Goal: Task Accomplishment & Management: Complete application form

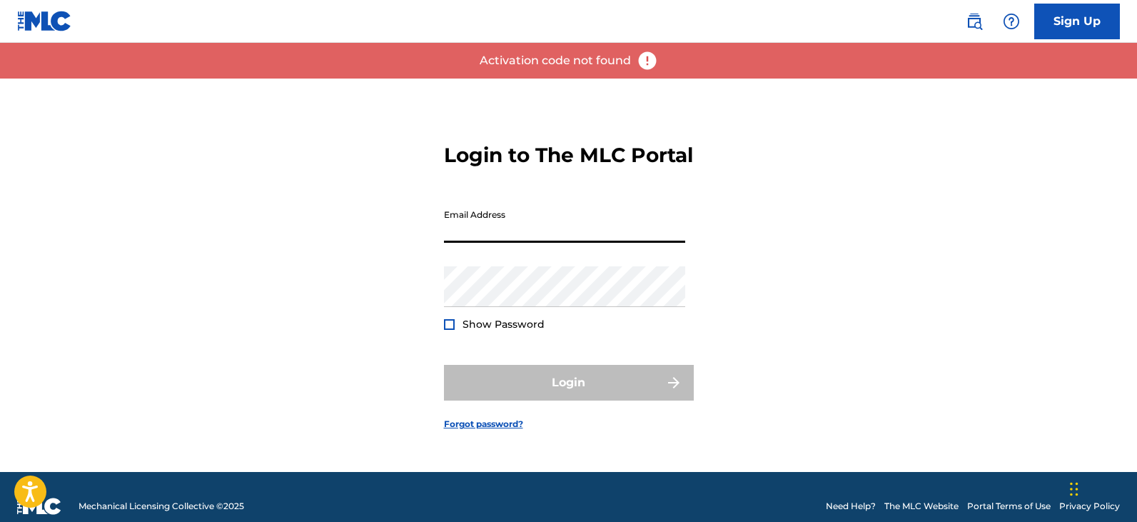
click at [490, 243] on input "Email Address" at bounding box center [564, 222] width 241 height 41
type input "[EMAIL_ADDRESS][DOMAIN_NAME]"
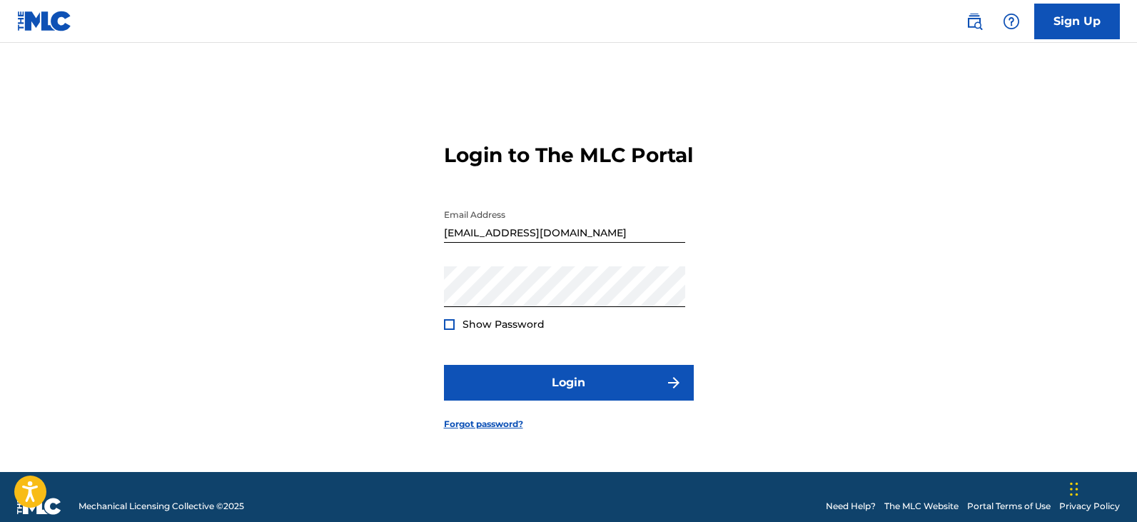
click at [505, 330] on span "Show Password" at bounding box center [503, 324] width 82 height 13
click at [448, 330] on div at bounding box center [449, 324] width 11 height 11
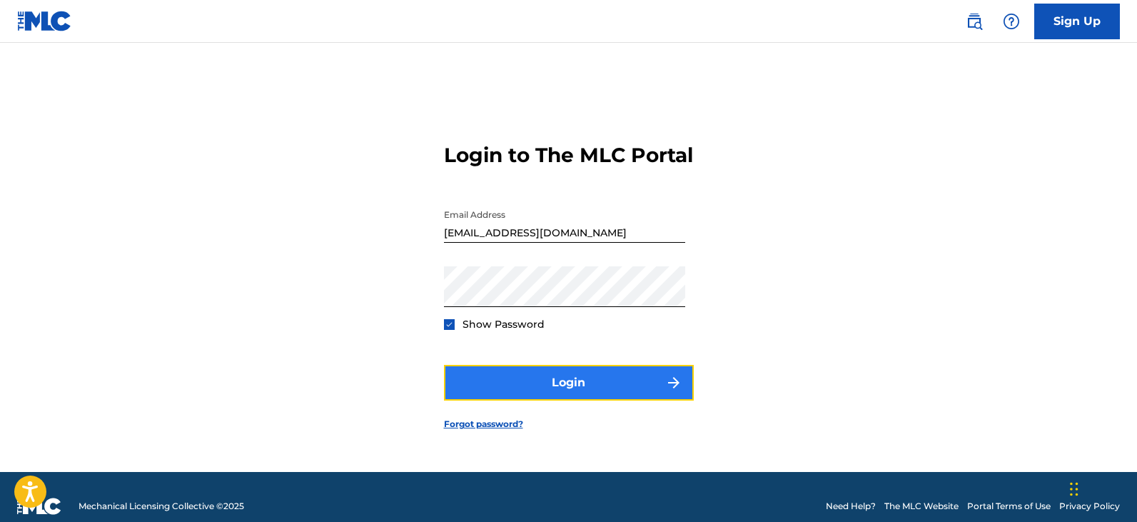
click at [532, 393] on button "Login" at bounding box center [569, 383] width 250 height 36
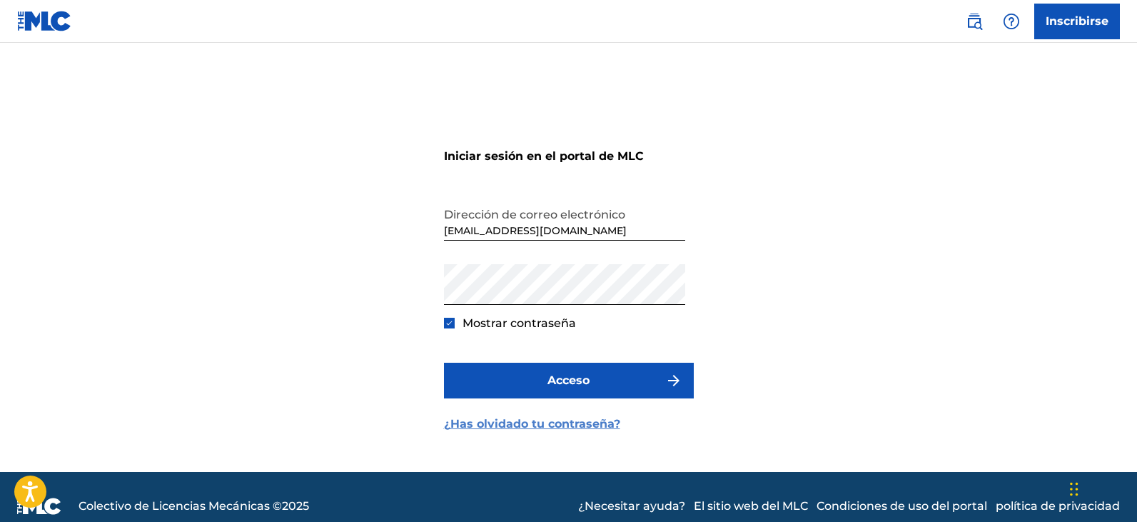
click at [504, 423] on font "¿Has olvidado tu contraseña?" at bounding box center [532, 424] width 176 height 14
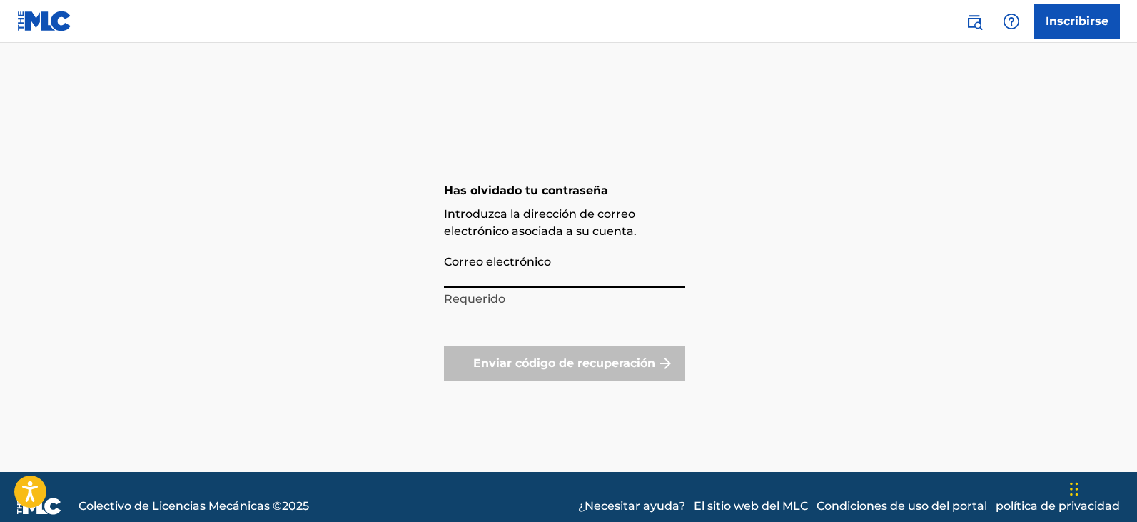
click at [527, 278] on input "Correo electrónico" at bounding box center [564, 267] width 241 height 41
type input "[EMAIL_ADDRESS][DOMAIN_NAME]"
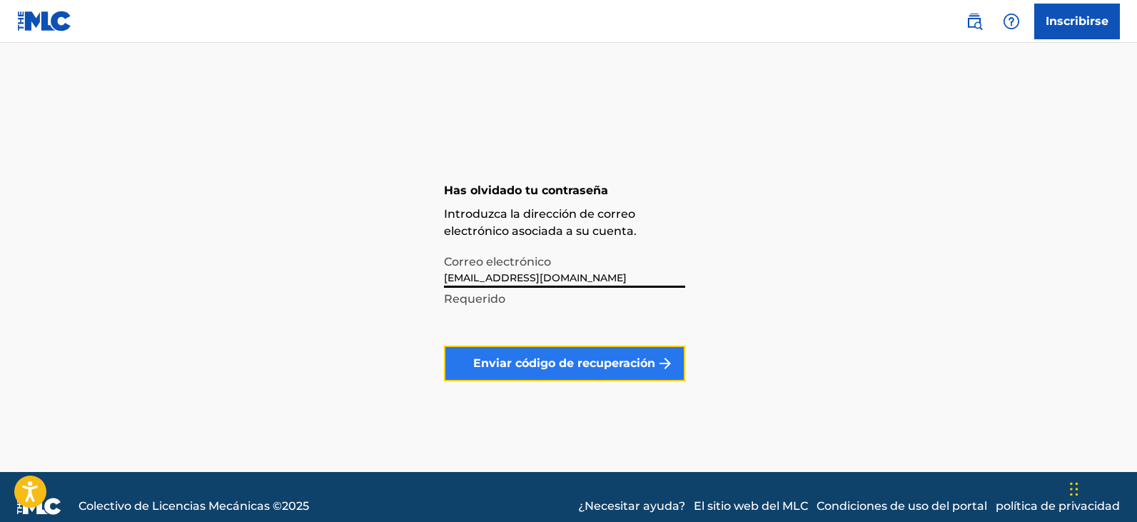
click at [540, 361] on font "Enviar código de recuperación" at bounding box center [564, 363] width 182 height 14
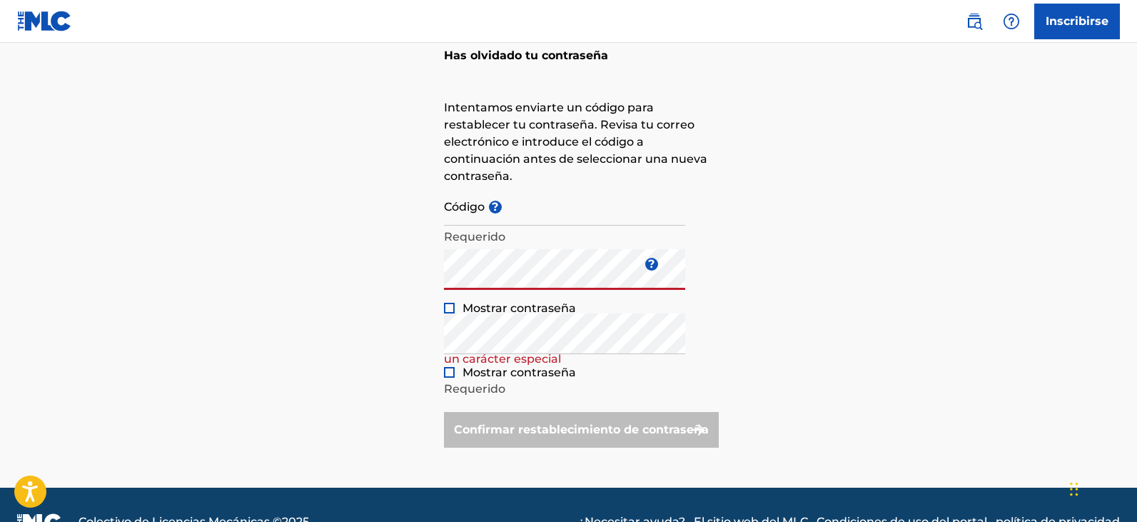
scroll to position [118, 0]
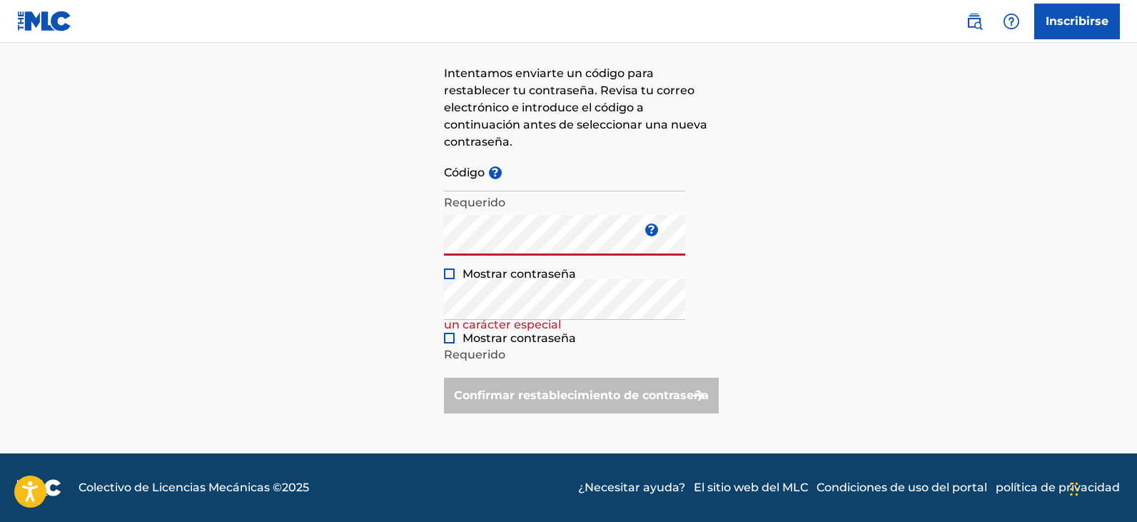
click at [450, 276] on div at bounding box center [449, 273] width 11 height 11
click at [130, 204] on div "Has olvidado tu contraseña Intentamos enviarte un código para restablecer tu co…" at bounding box center [568, 206] width 999 height 493
click at [386, 250] on div "Has olvidado tu contraseña Intentamos enviarte un código para restablecer tu co…" at bounding box center [568, 206] width 999 height 493
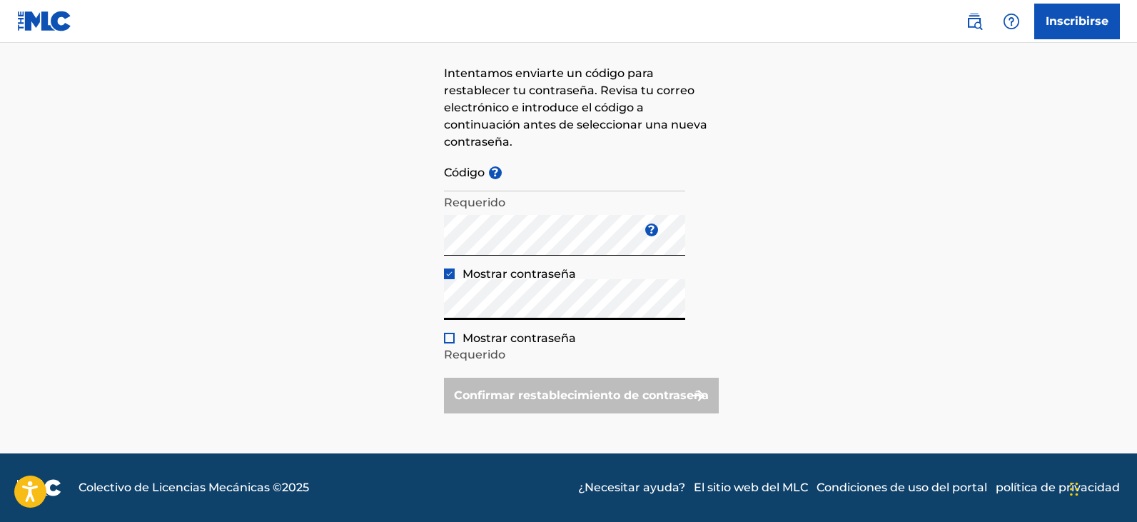
click at [450, 338] on div at bounding box center [449, 338] width 11 height 11
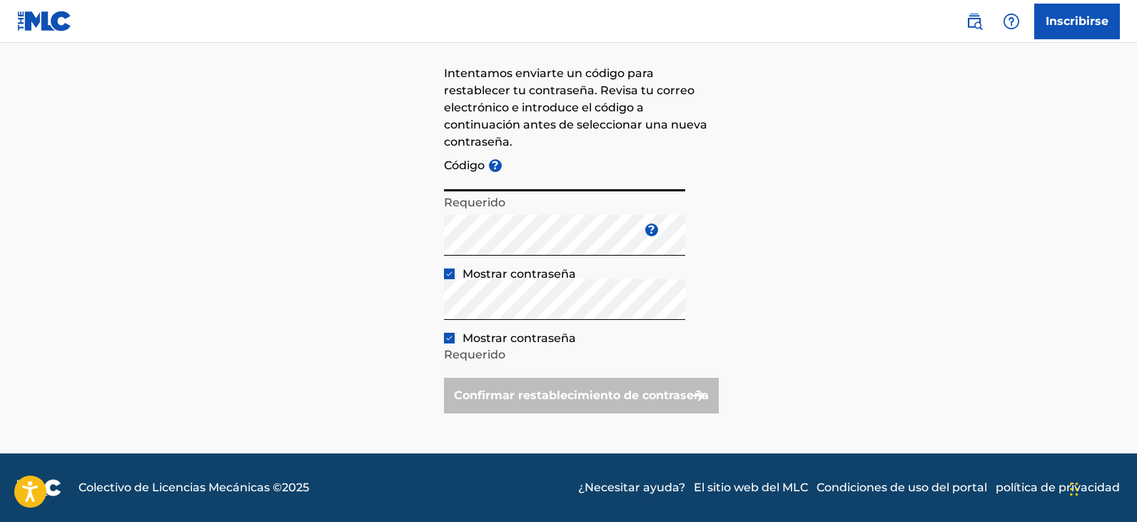
paste input "FP_d566794562141686952cbd7bd2d9"
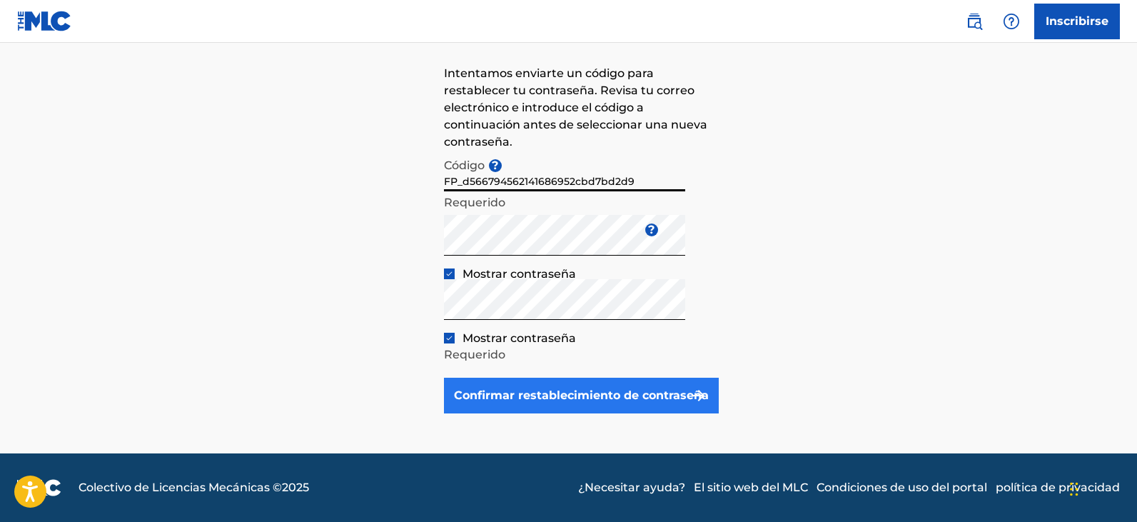
type input "FP_d566794562141686952cbd7bd2d9"
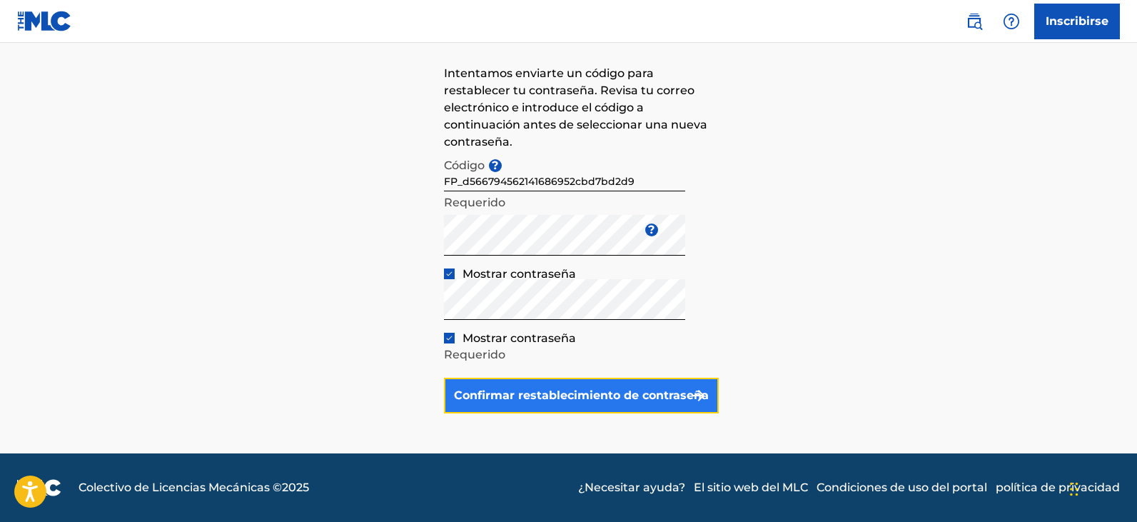
click at [540, 400] on font "Confirmar restablecimiento de contraseña" at bounding box center [581, 395] width 255 height 14
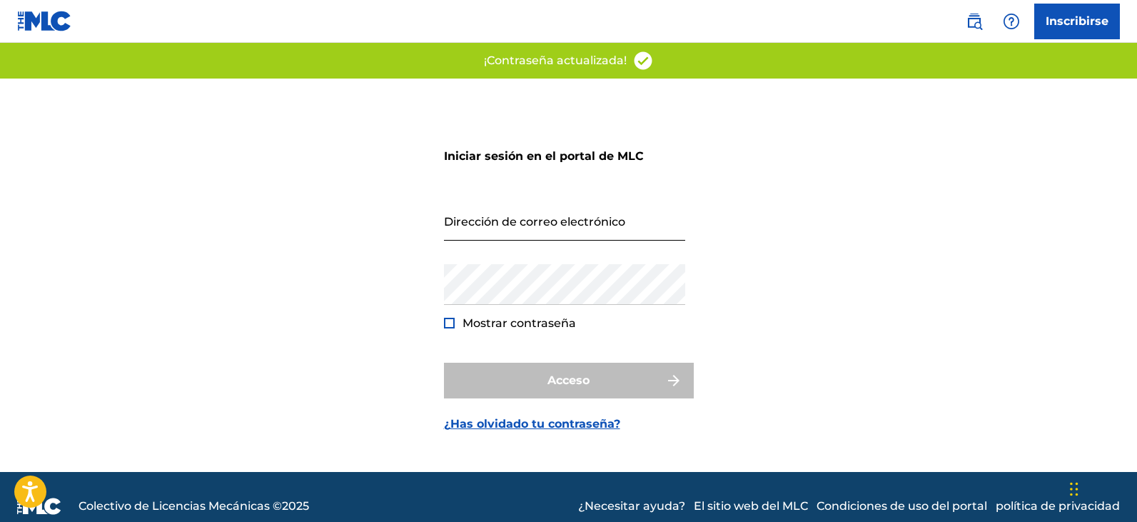
click at [496, 228] on input "Dirección de correo electrónico" at bounding box center [564, 220] width 241 height 41
type input "[EMAIL_ADDRESS][DOMAIN_NAME]"
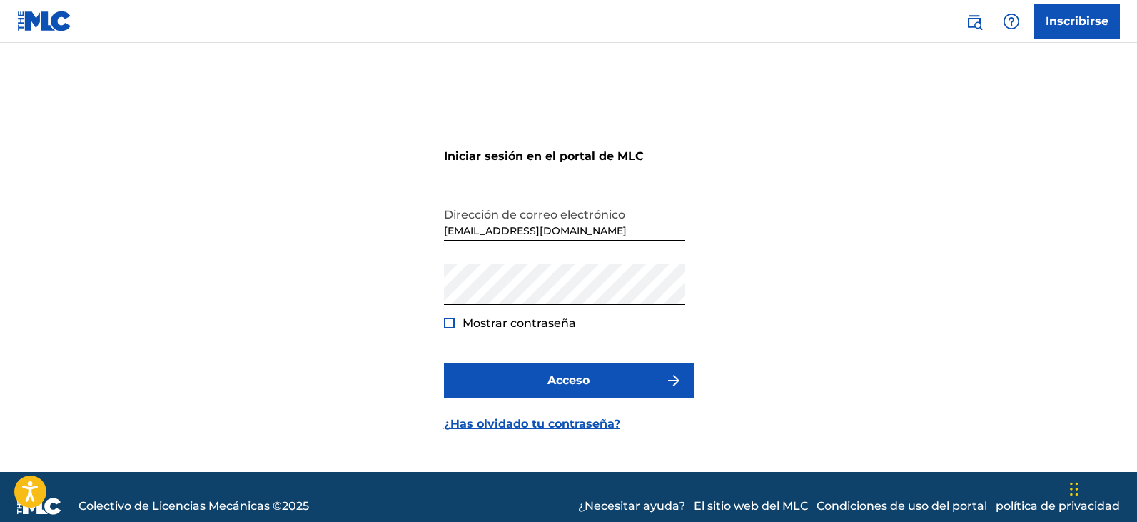
click at [480, 320] on font "Mostrar contraseña" at bounding box center [518, 323] width 113 height 14
click at [455, 318] on div "Mostrar contraseña" at bounding box center [510, 323] width 132 height 16
click at [451, 318] on div at bounding box center [449, 323] width 11 height 11
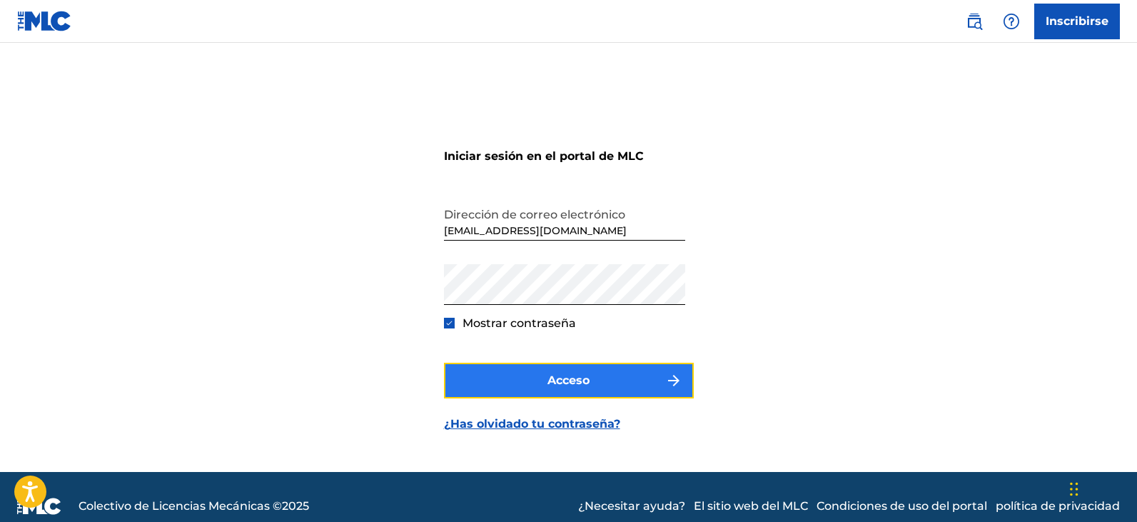
click at [594, 373] on button "Acceso" at bounding box center [569, 381] width 250 height 36
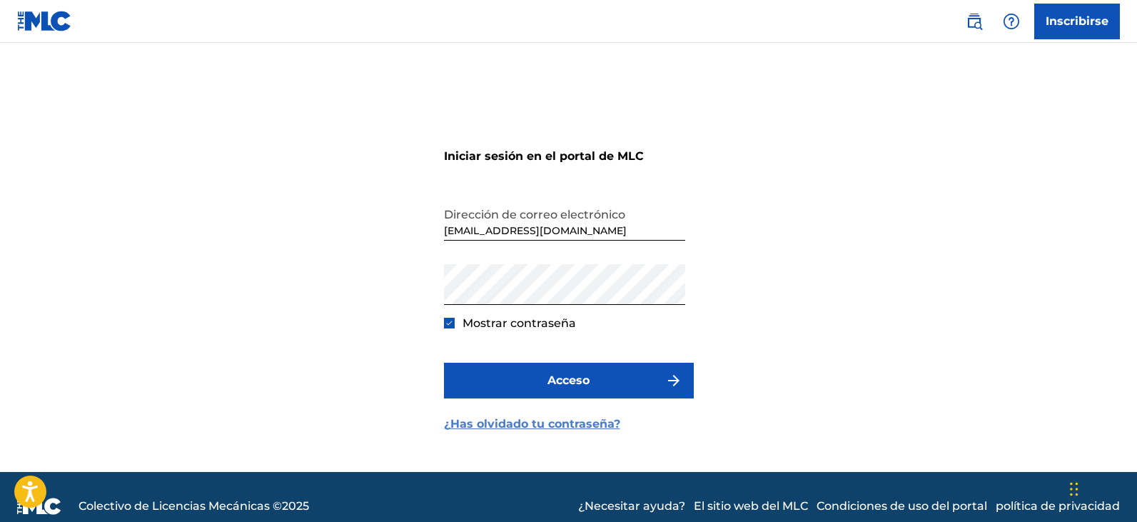
click at [537, 424] on font "¿Has olvidado tu contraseña?" at bounding box center [532, 424] width 176 height 14
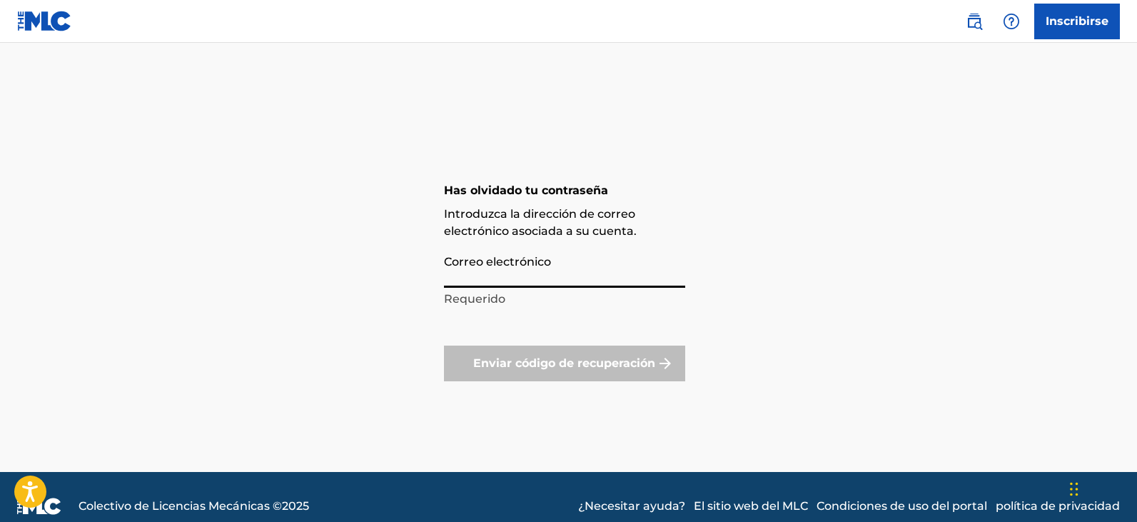
click at [537, 282] on input "Correo electrónico" at bounding box center [564, 267] width 241 height 41
type input "[EMAIL_ADDRESS][DOMAIN_NAME]"
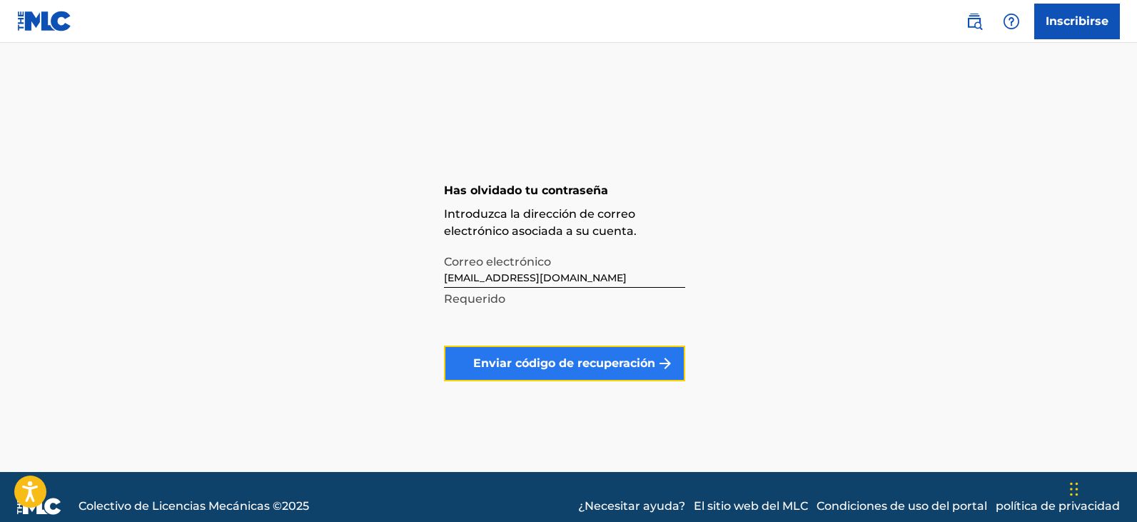
click at [540, 365] on font "Enviar código de recuperación" at bounding box center [564, 363] width 182 height 14
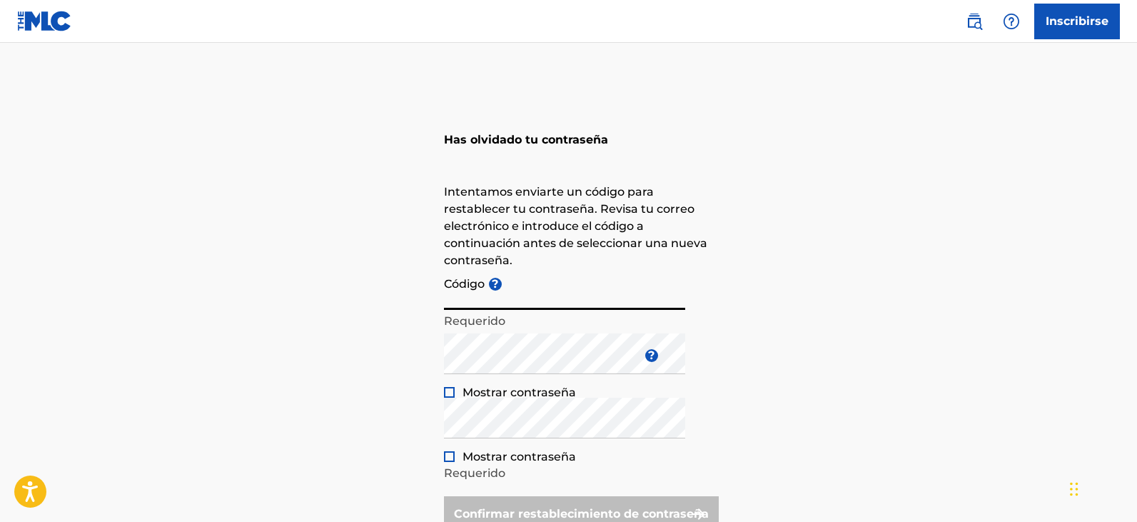
paste input "FP_a8721c6f26519ec83ec80cb9fbd7"
type input "FP_a8721c6f26519ec83ec80cb9fbd7"
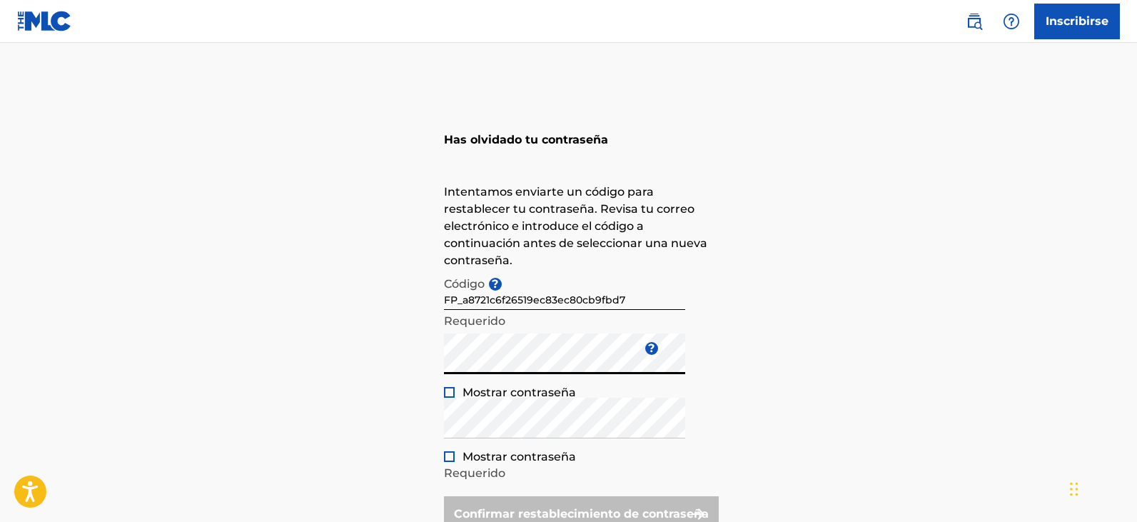
click at [375, 347] on div "Has olvidado tu contraseña Intentamos enviarte un código para restablecer tu co…" at bounding box center [568, 325] width 999 height 493
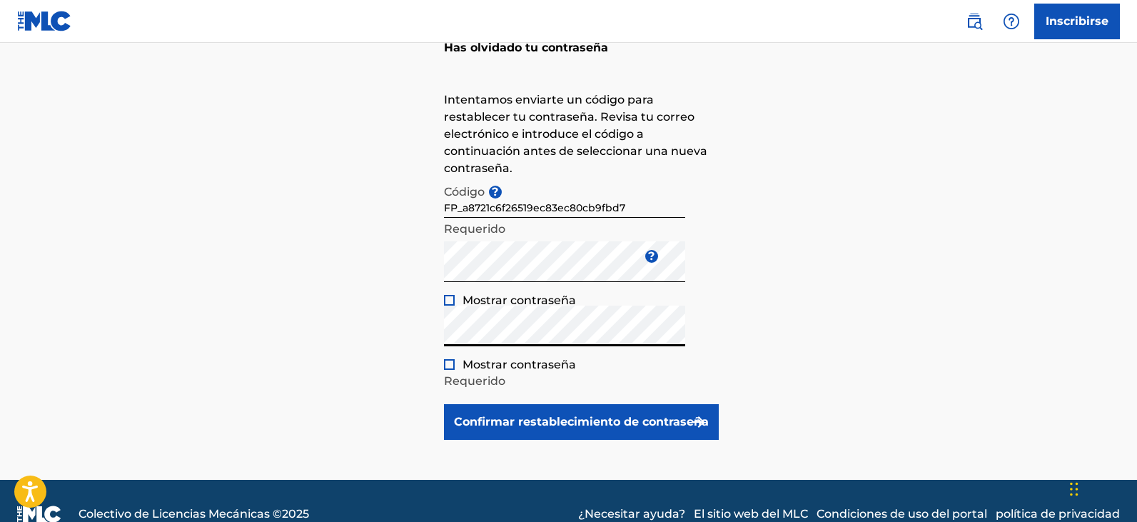
scroll to position [118, 0]
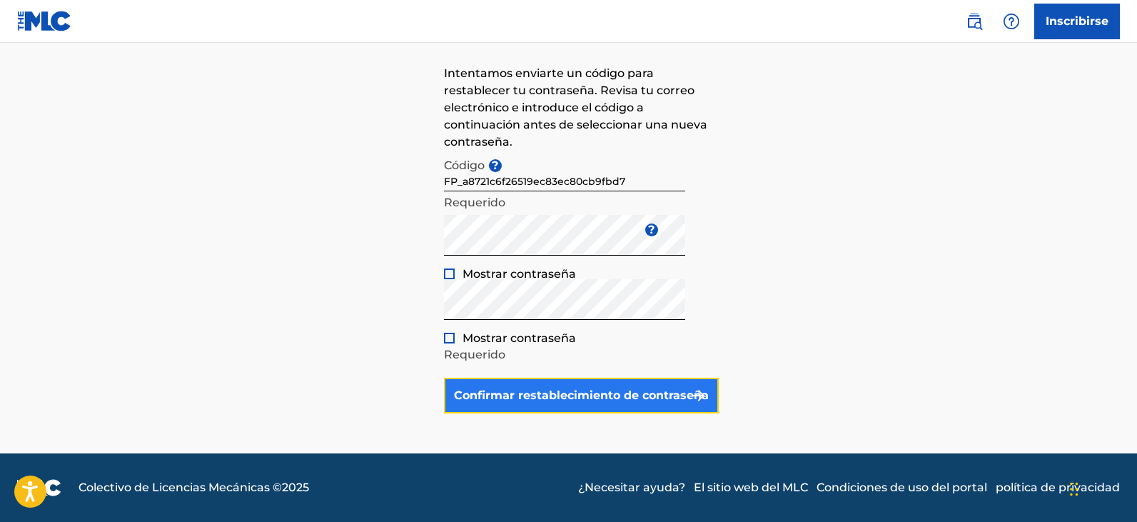
click at [543, 393] on font "Confirmar restablecimiento de contraseña" at bounding box center [581, 395] width 255 height 14
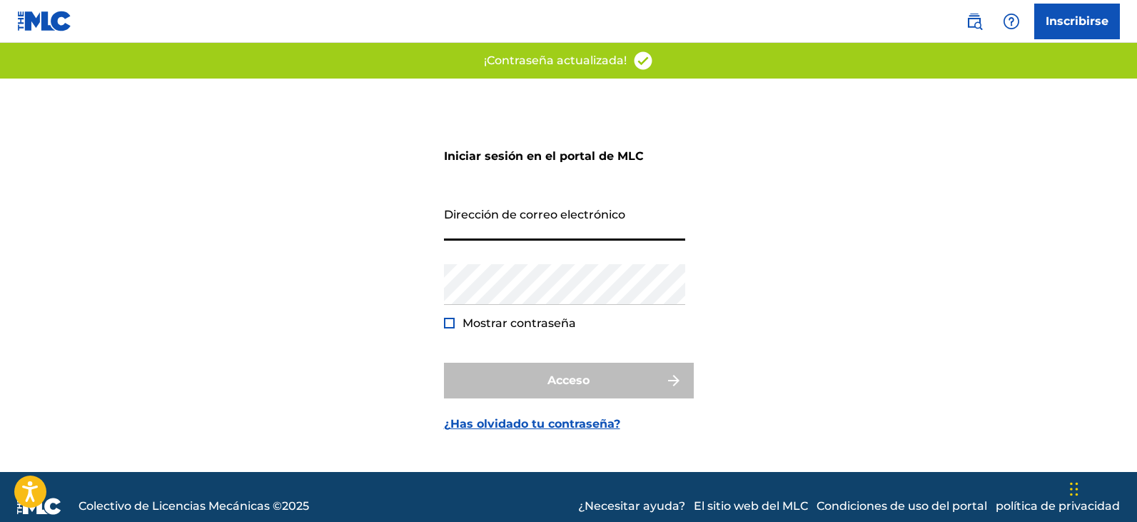
click at [482, 233] on input "Dirección de correo electrónico" at bounding box center [564, 220] width 241 height 41
type input "[EMAIL_ADDRESS][DOMAIN_NAME]"
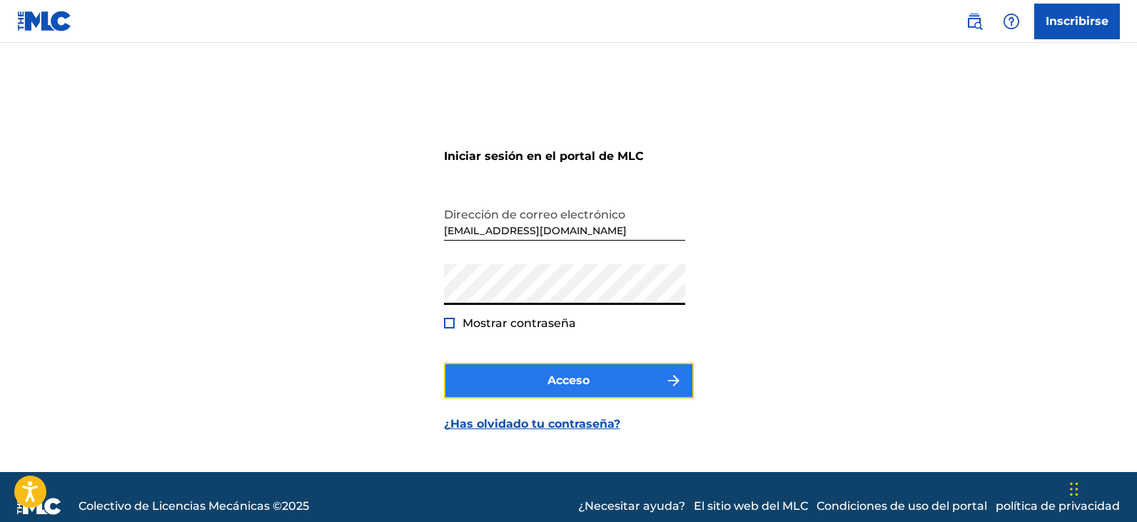
click at [535, 375] on button "Acceso" at bounding box center [569, 381] width 250 height 36
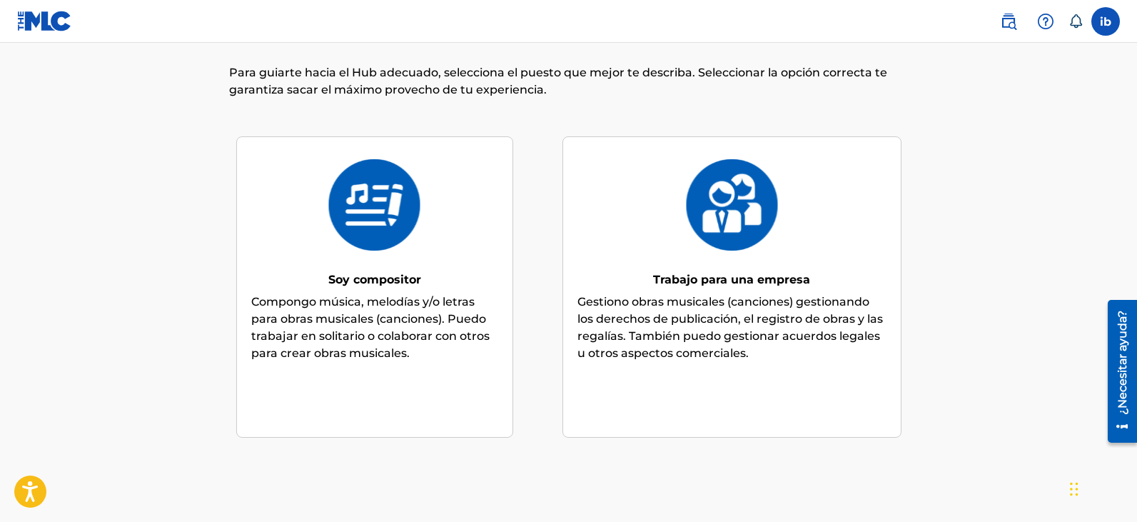
click at [366, 248] on img at bounding box center [374, 204] width 93 height 91
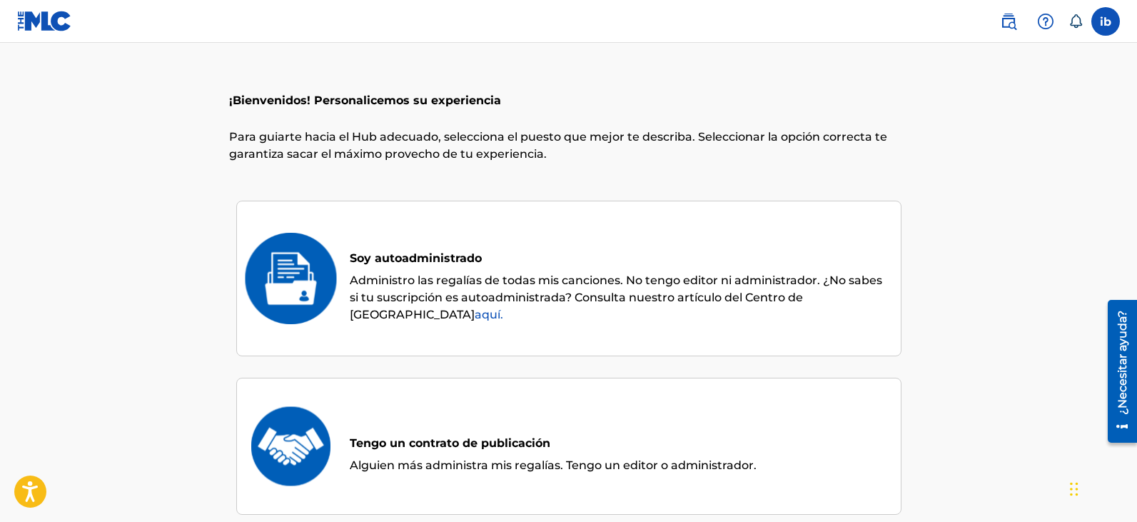
click at [405, 266] on div "Soy autoadministrado" at bounding box center [618, 252] width 537 height 39
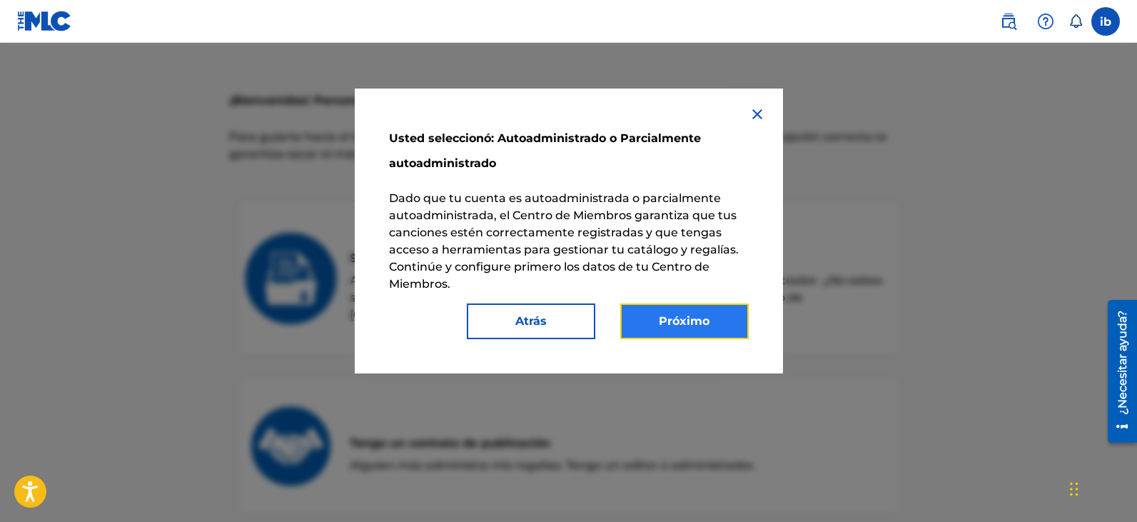
click at [676, 323] on font "Próximo" at bounding box center [684, 321] width 51 height 14
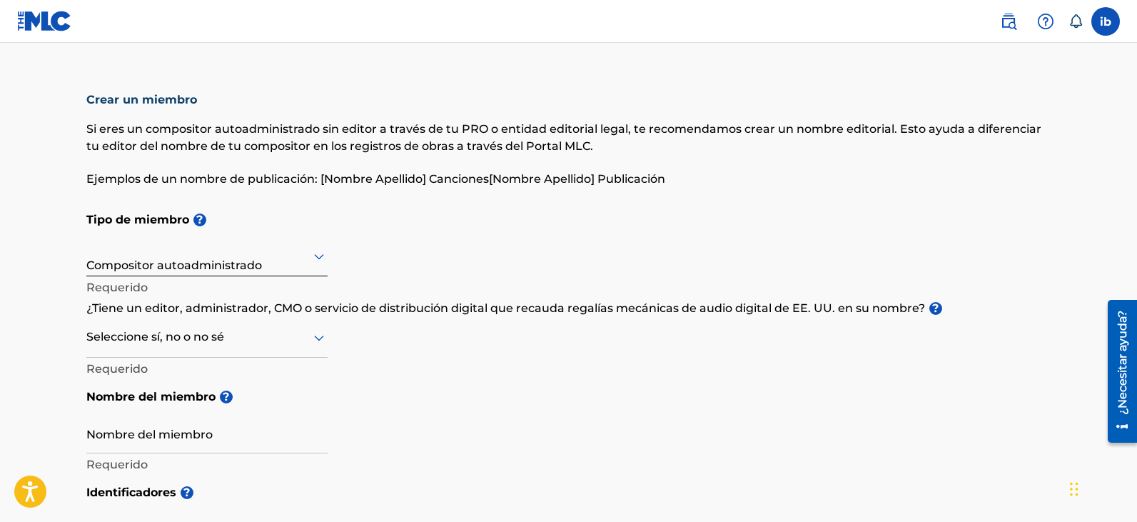
click at [318, 337] on icon at bounding box center [318, 337] width 17 height 17
click at [163, 403] on div "No" at bounding box center [207, 409] width 240 height 34
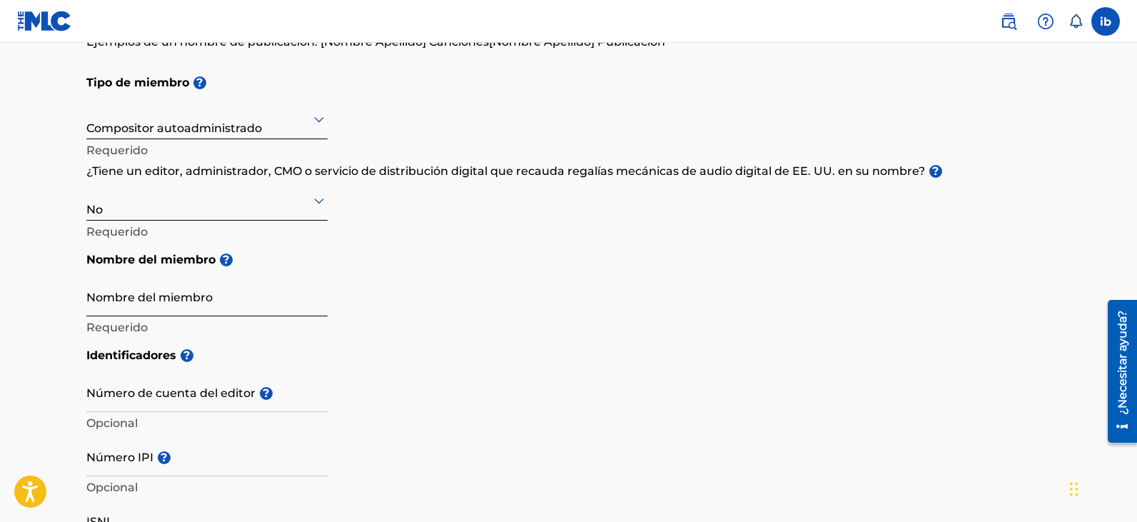
scroll to position [71, 0]
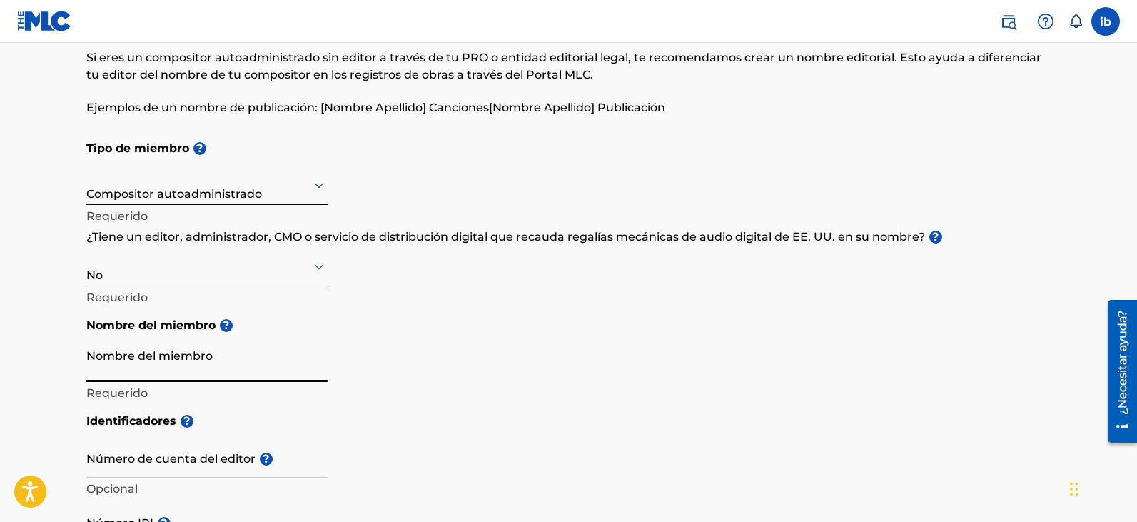
click at [207, 363] on input "Nombre del miembro" at bounding box center [206, 361] width 241 height 41
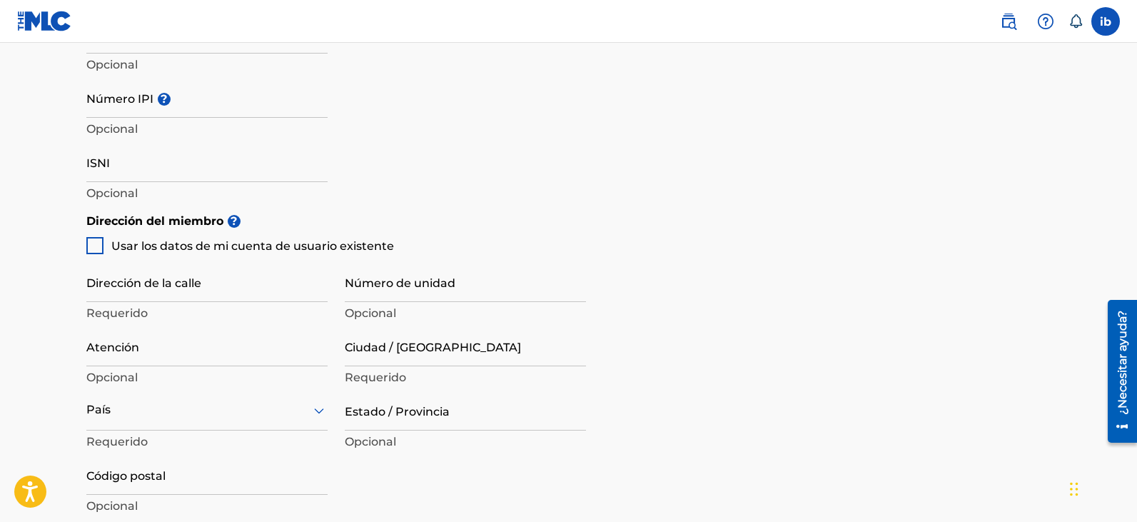
scroll to position [500, 0]
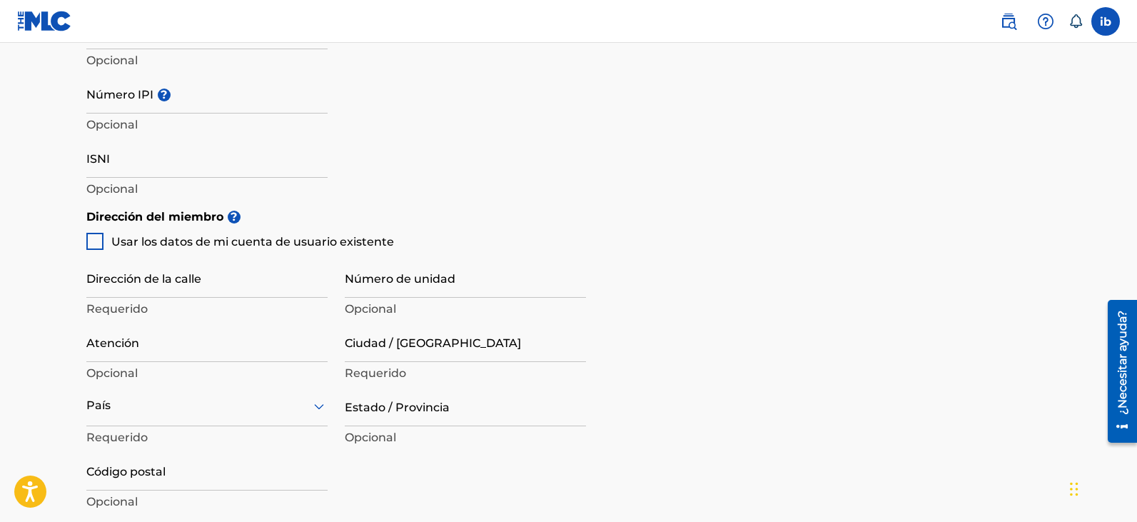
type input "[PERSON_NAME] santiago [PERSON_NAME]"
click at [94, 244] on div at bounding box center [94, 241] width 17 height 17
type input "[STREET_ADDRESS]"
type input "los mochis,"
type input "[GEOGRAPHIC_DATA]"
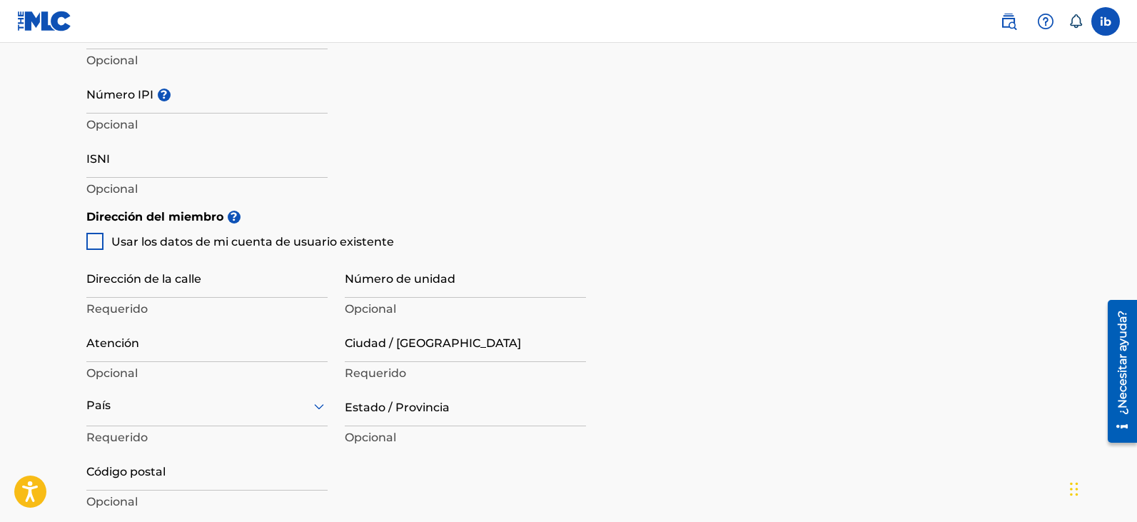
type input "81239"
type input "52"
type input "6971135610"
type input "[EMAIL_ADDRESS][DOMAIN_NAME]"
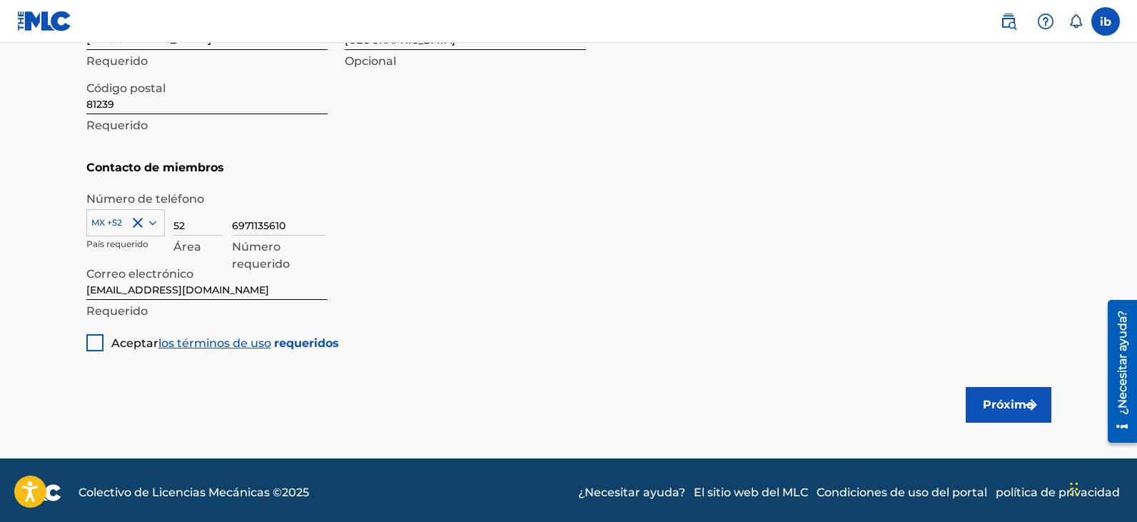
scroll to position [881, 0]
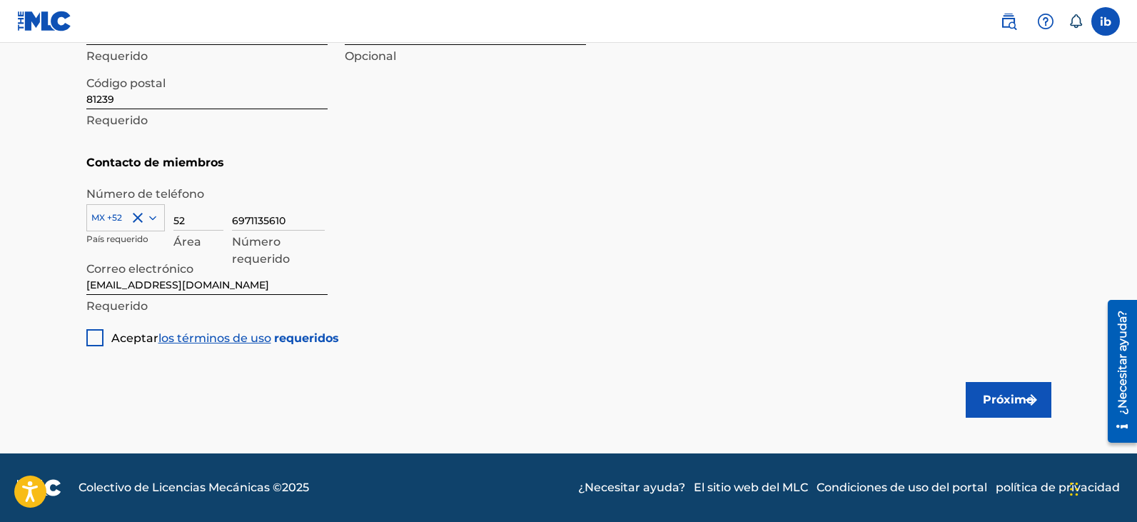
click at [98, 335] on div at bounding box center [94, 337] width 17 height 17
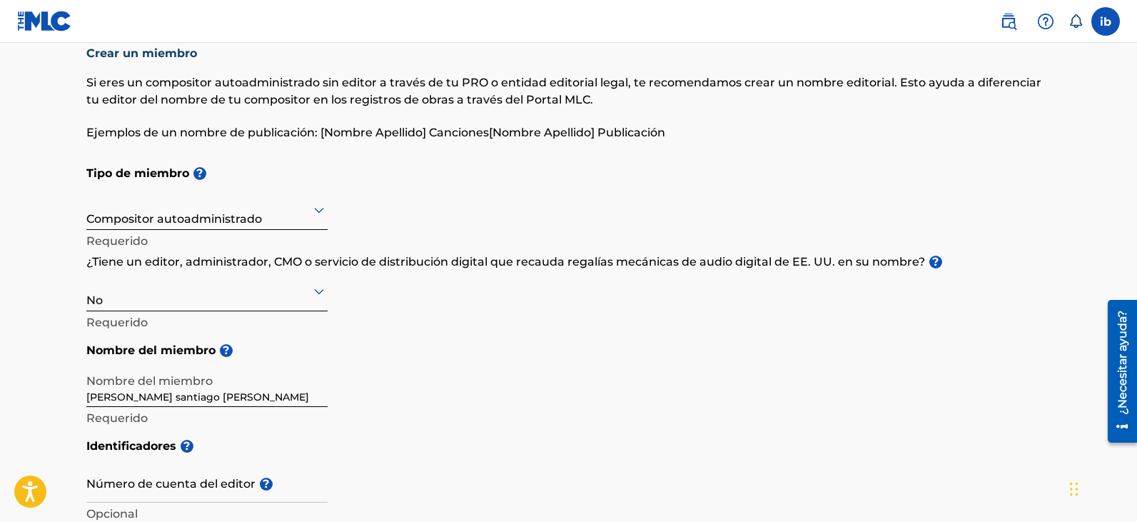
scroll to position [0, 0]
